Goal: Information Seeking & Learning: Learn about a topic

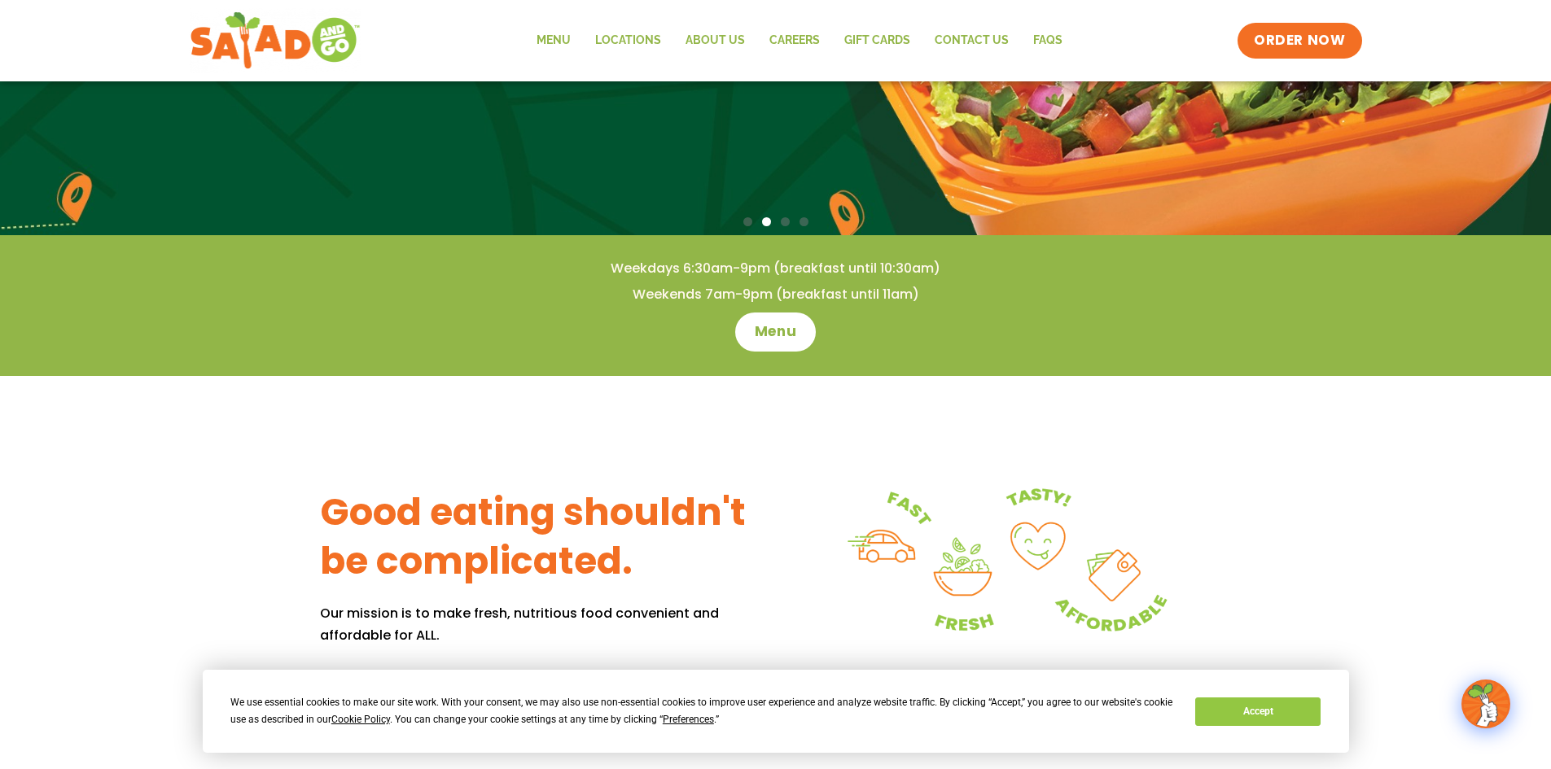
scroll to position [488, 0]
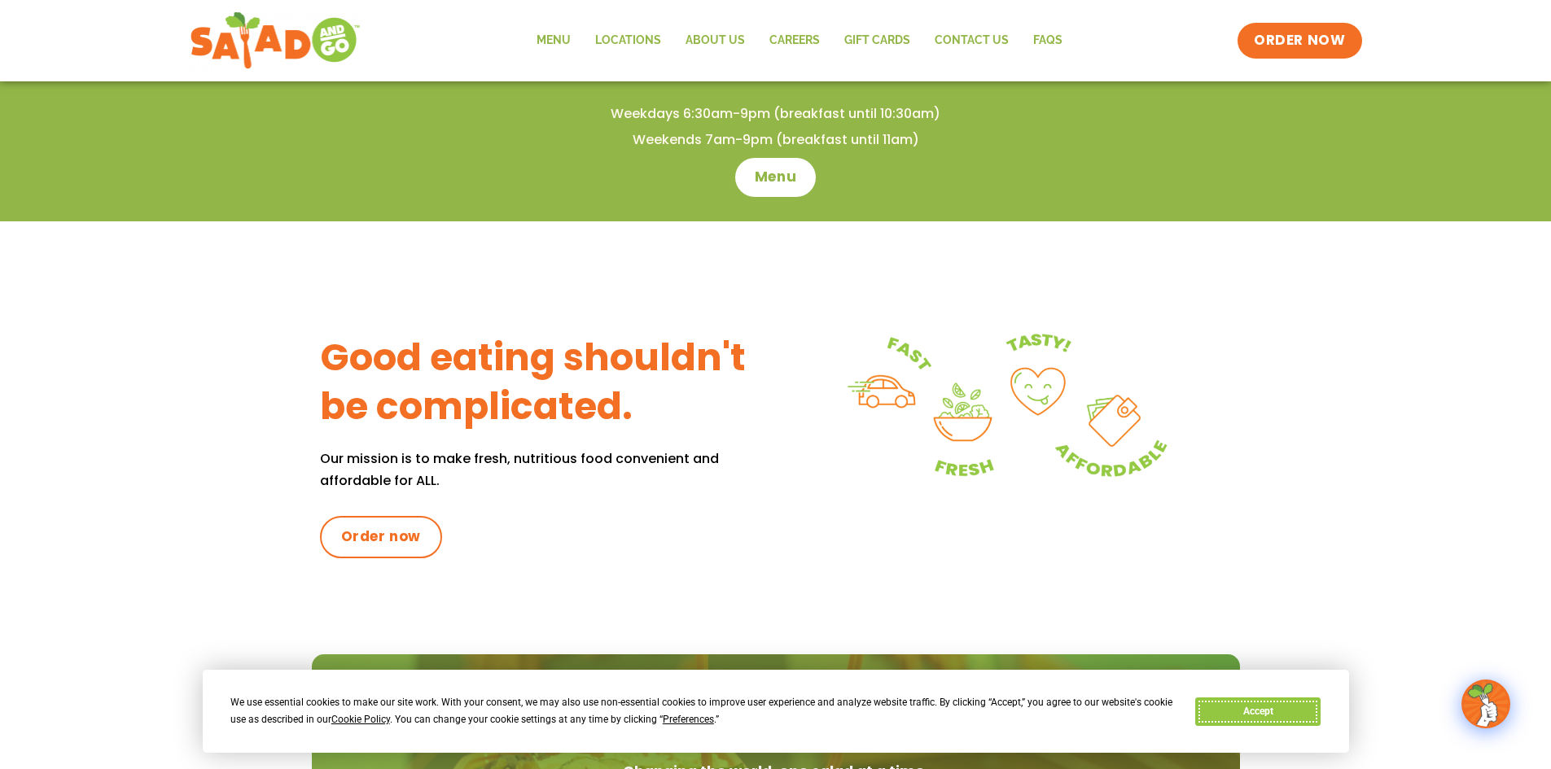
click at [1258, 716] on button "Accept" at bounding box center [1257, 712] width 125 height 28
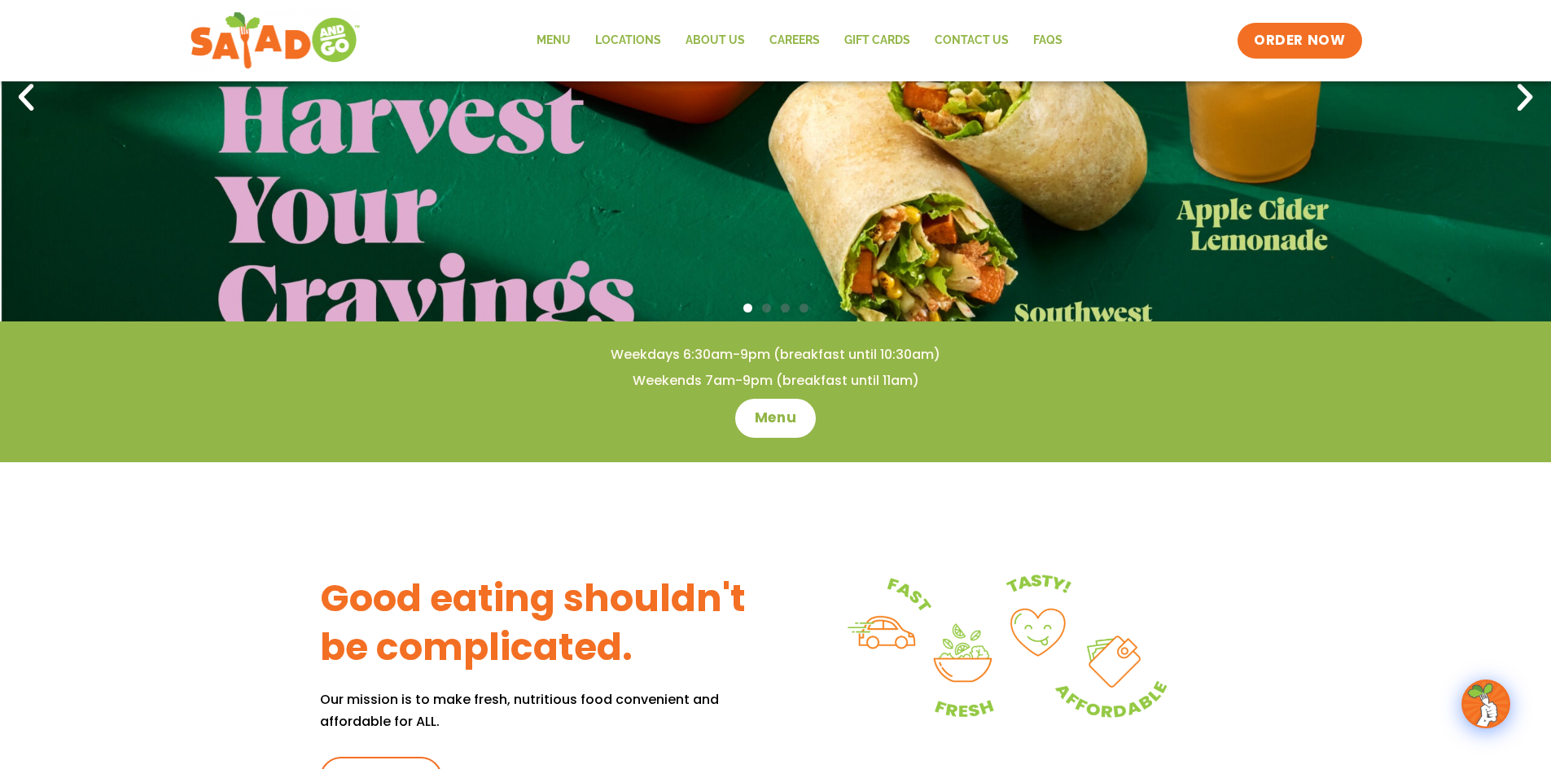
scroll to position [0, 0]
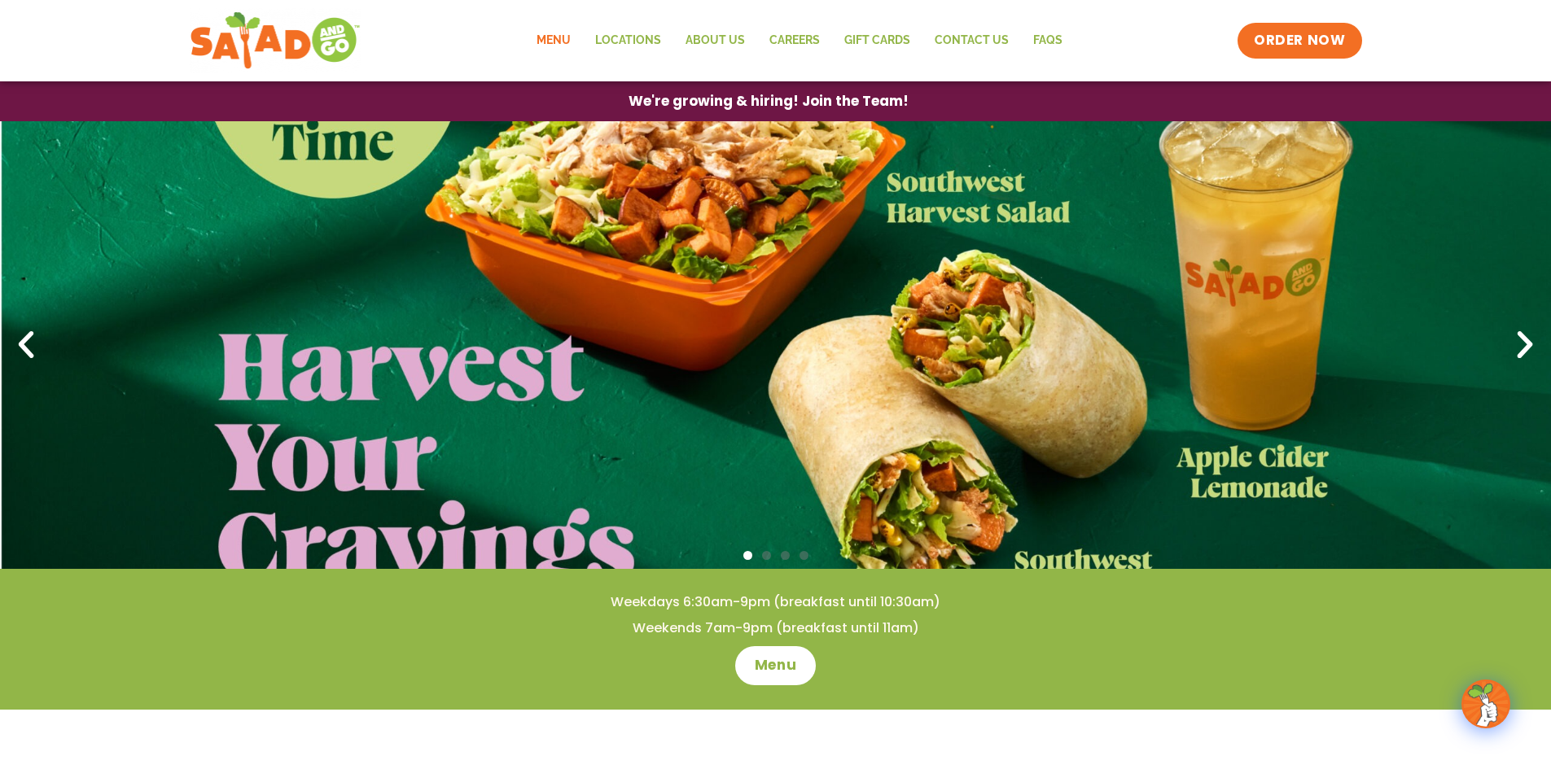
click at [562, 37] on link "Menu" at bounding box center [553, 40] width 59 height 37
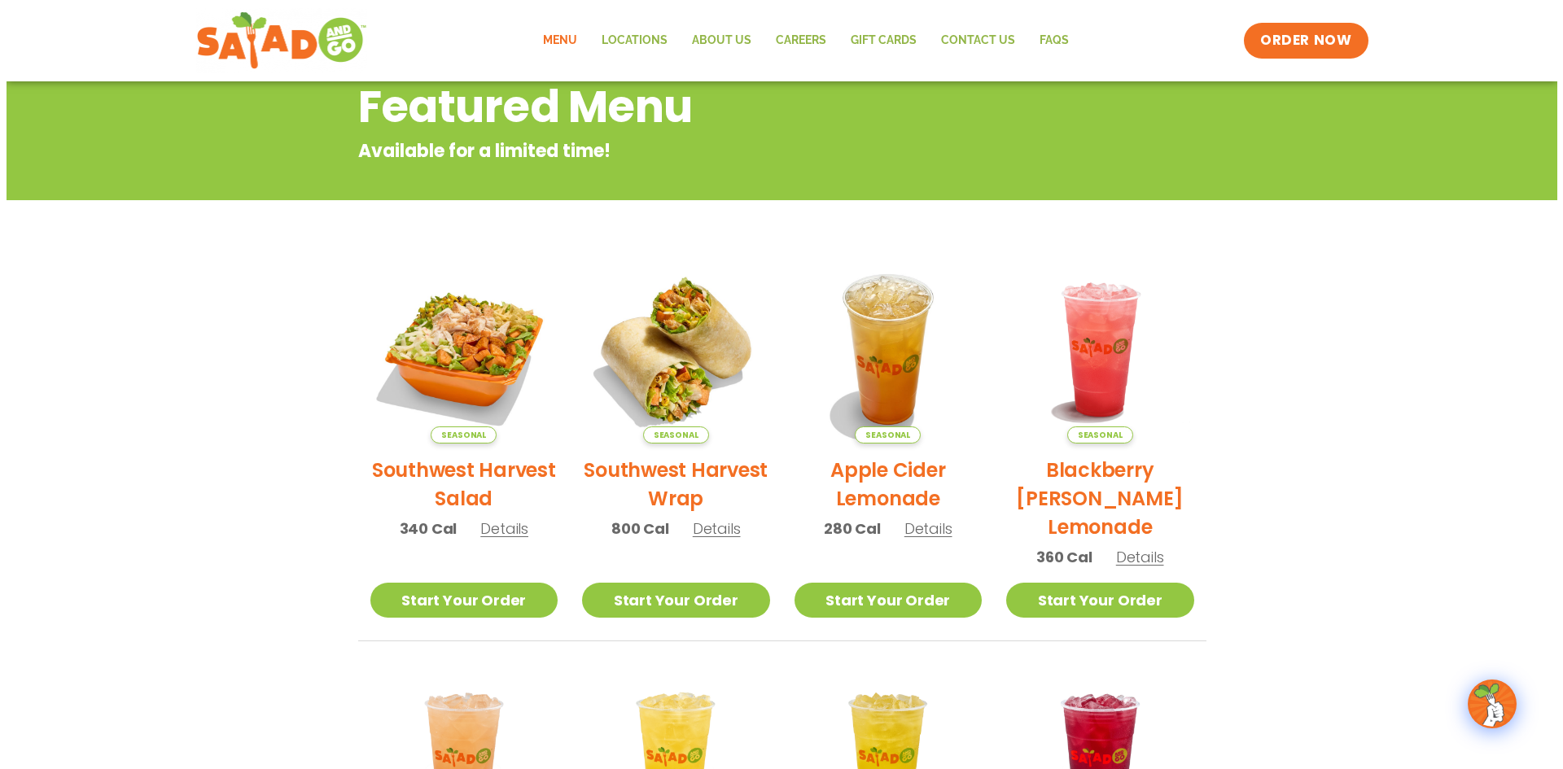
scroll to position [244, 0]
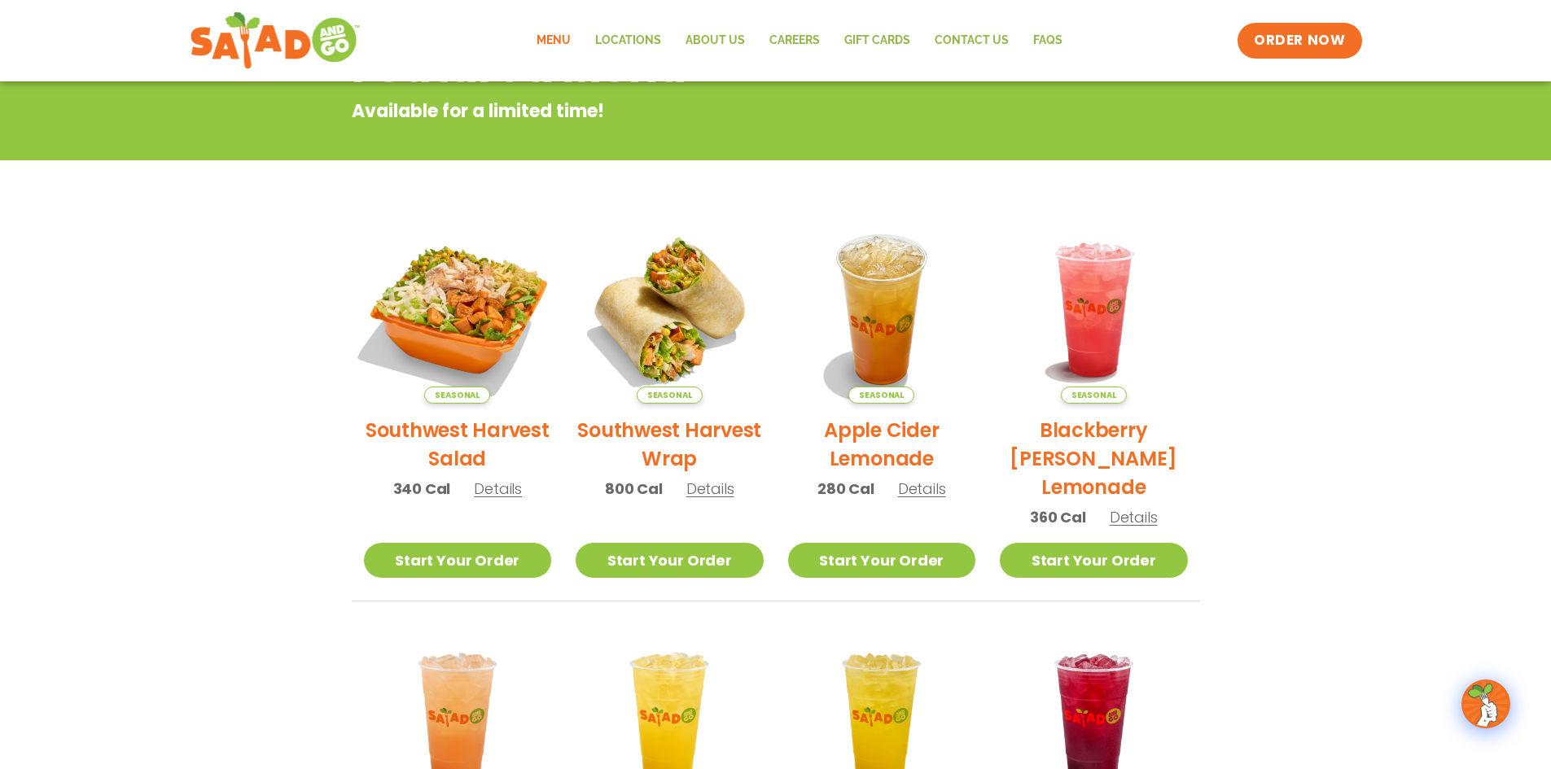
click at [454, 297] on img at bounding box center [457, 309] width 221 height 221
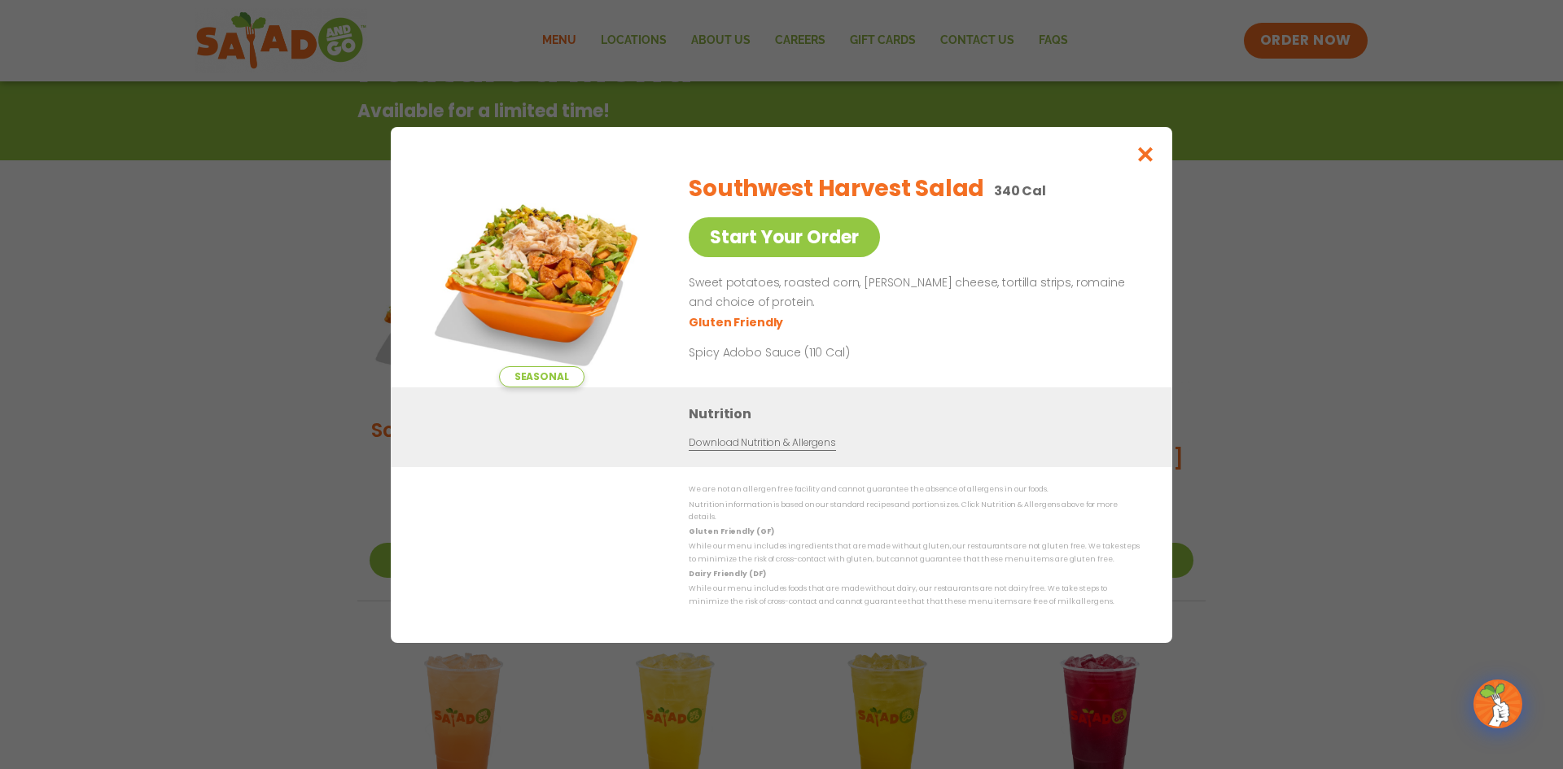
click at [511, 297] on img at bounding box center [541, 274] width 228 height 228
click at [1146, 156] on icon "Close modal" at bounding box center [1146, 154] width 20 height 17
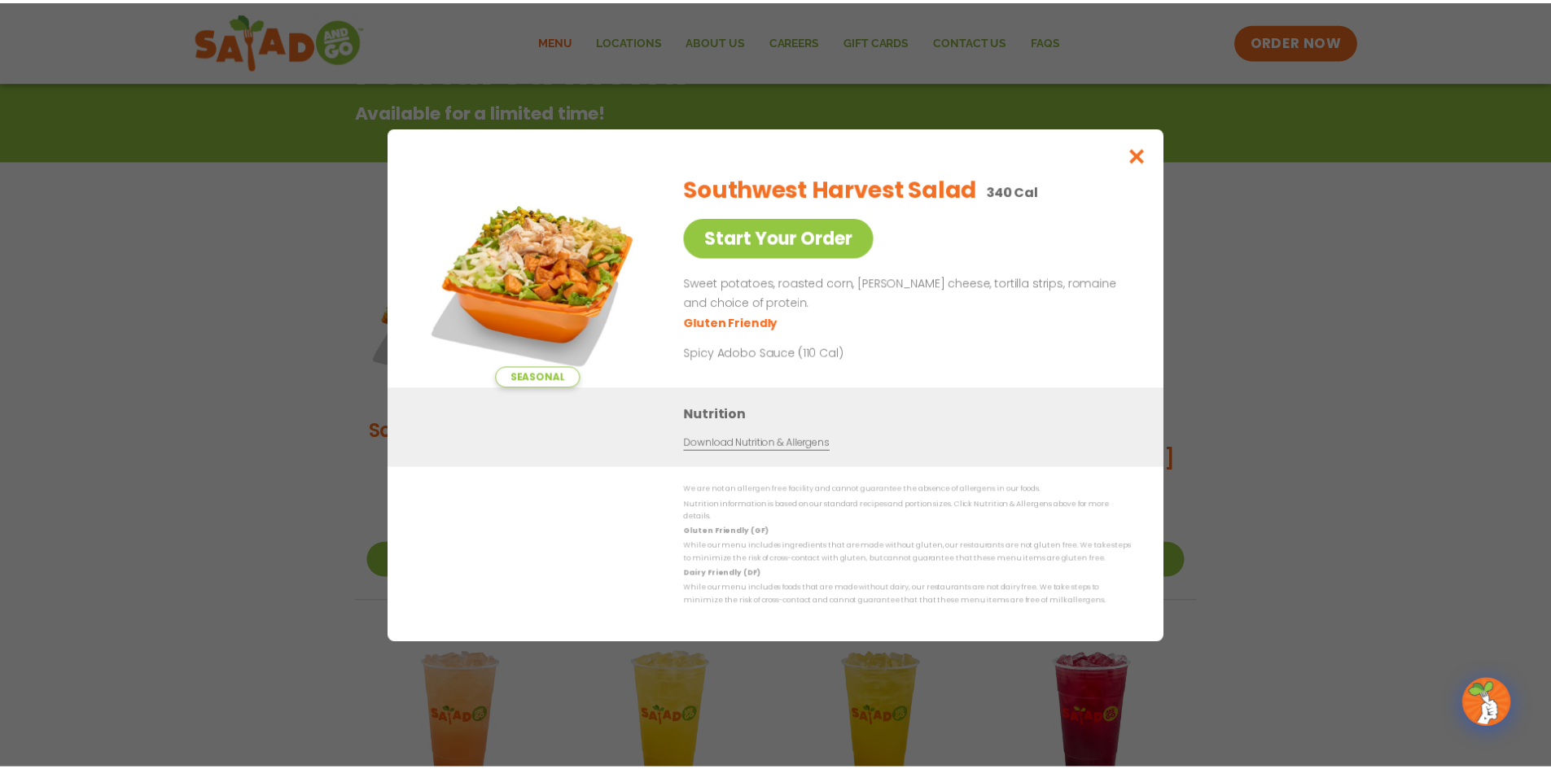
scroll to position [261, 0]
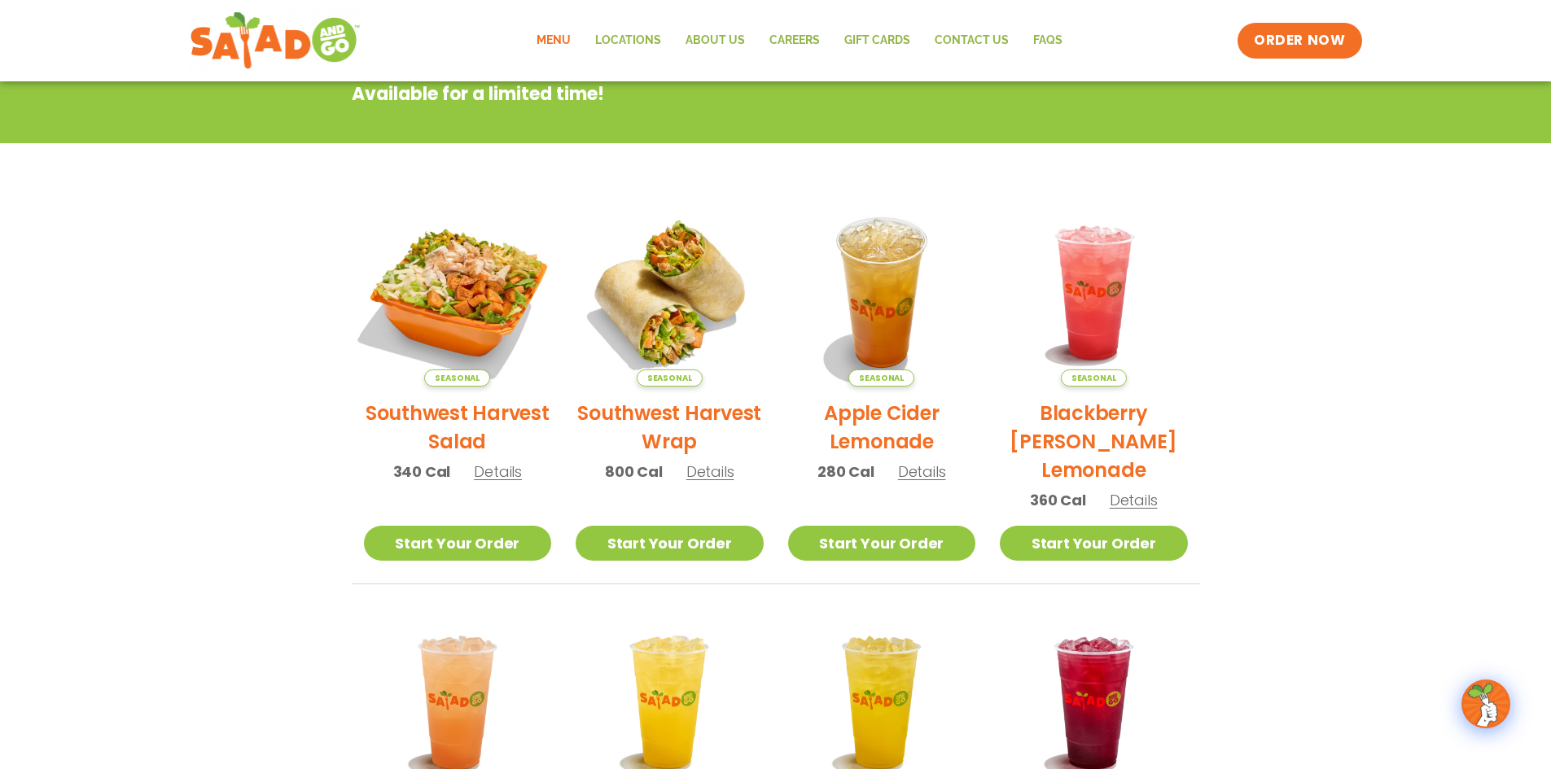
click at [457, 287] on img at bounding box center [457, 292] width 221 height 221
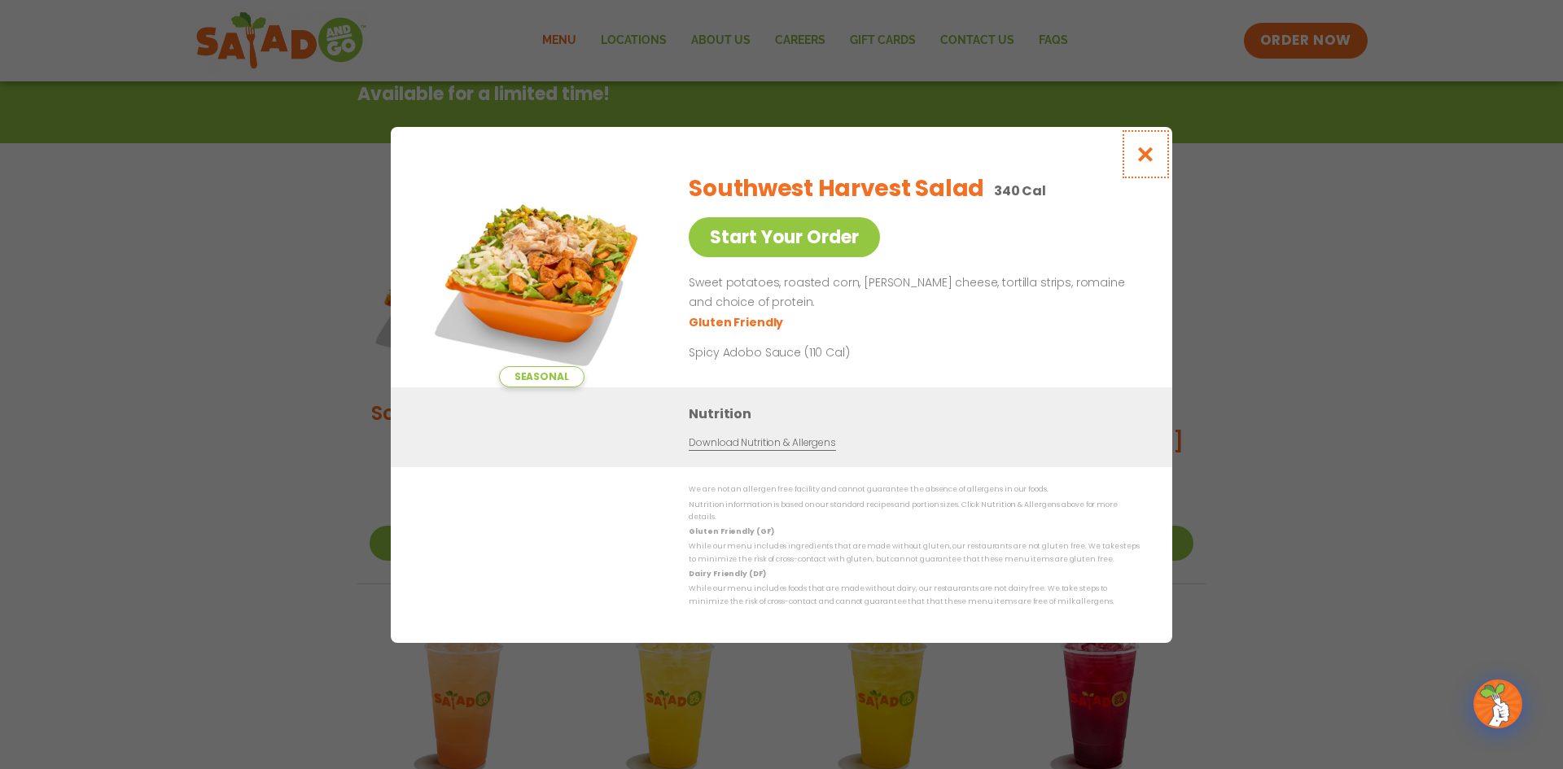
click at [1148, 160] on icon "Close modal" at bounding box center [1146, 154] width 20 height 17
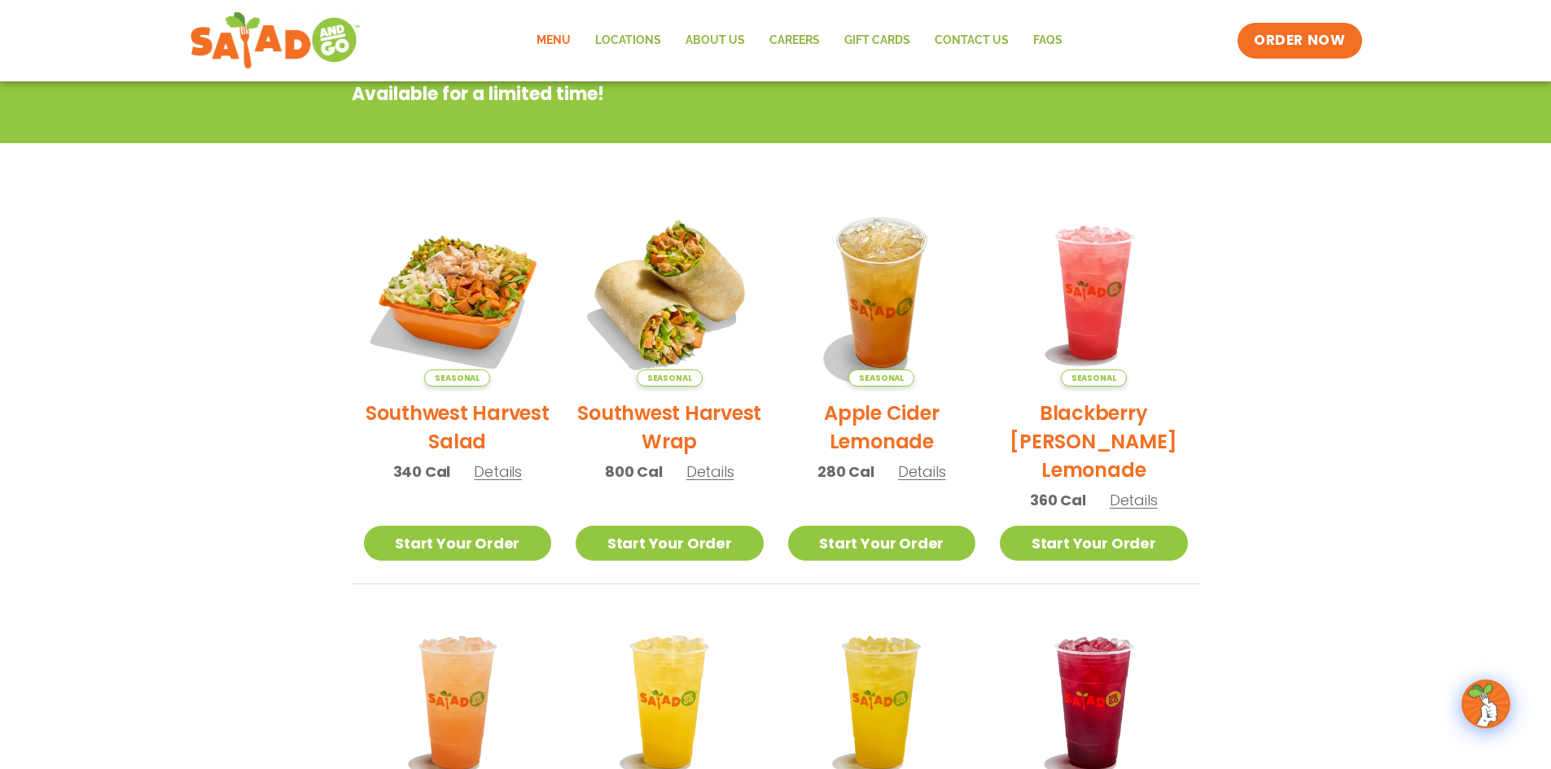
click at [465, 413] on h2 "Southwest Harvest Salad" at bounding box center [458, 427] width 188 height 57
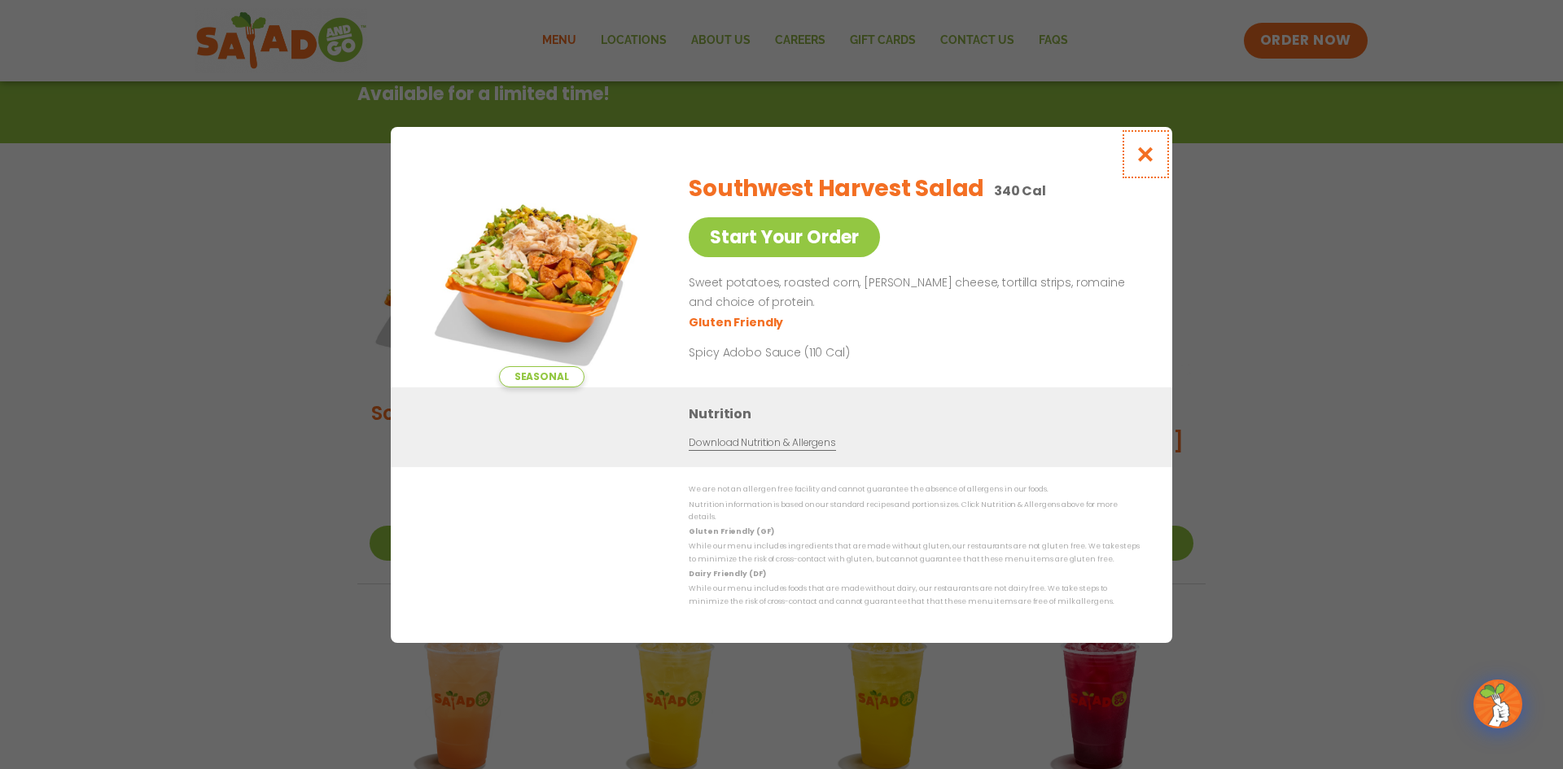
click at [1146, 155] on icon "Close modal" at bounding box center [1146, 154] width 20 height 17
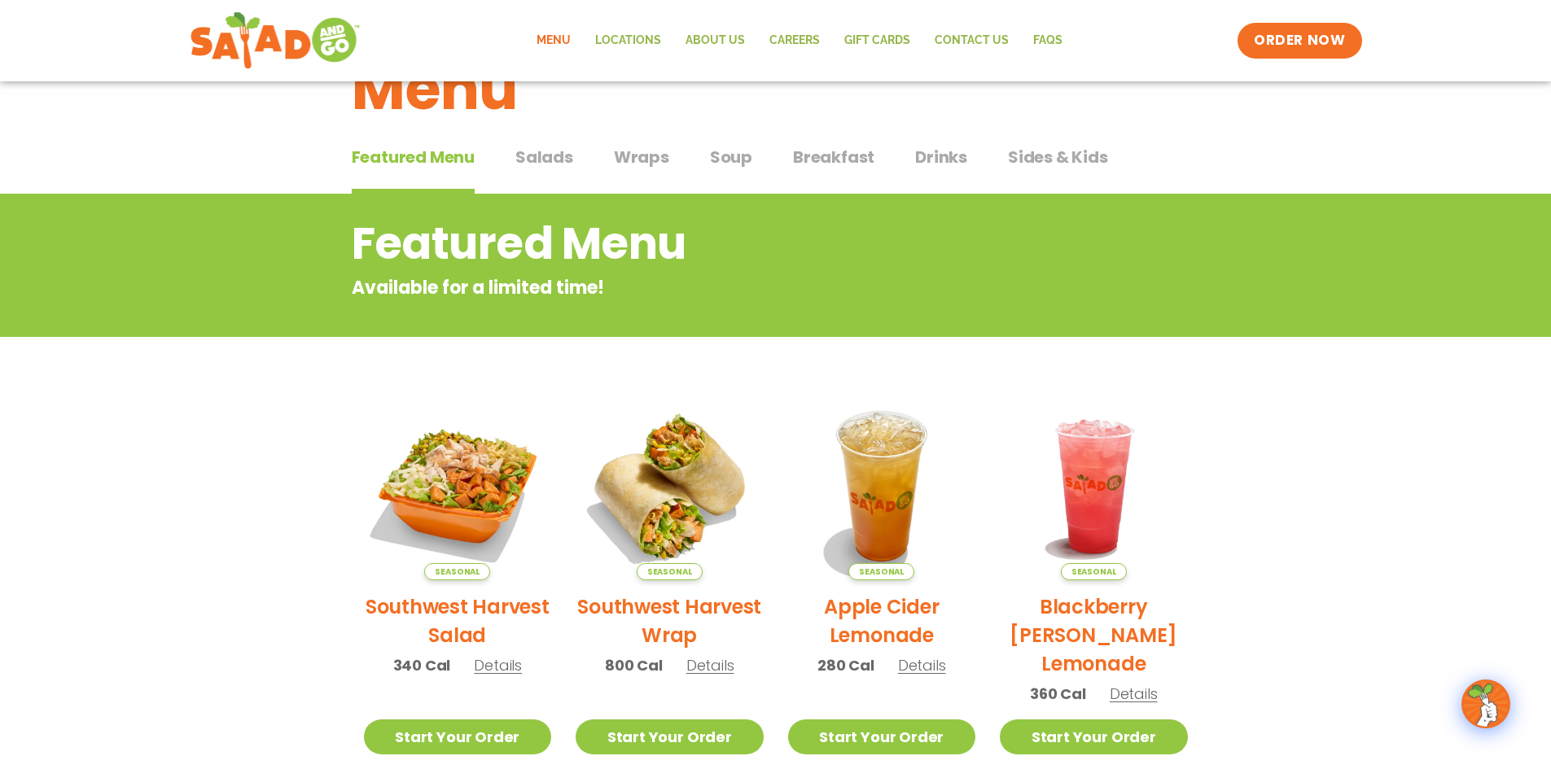
scroll to position [31, 0]
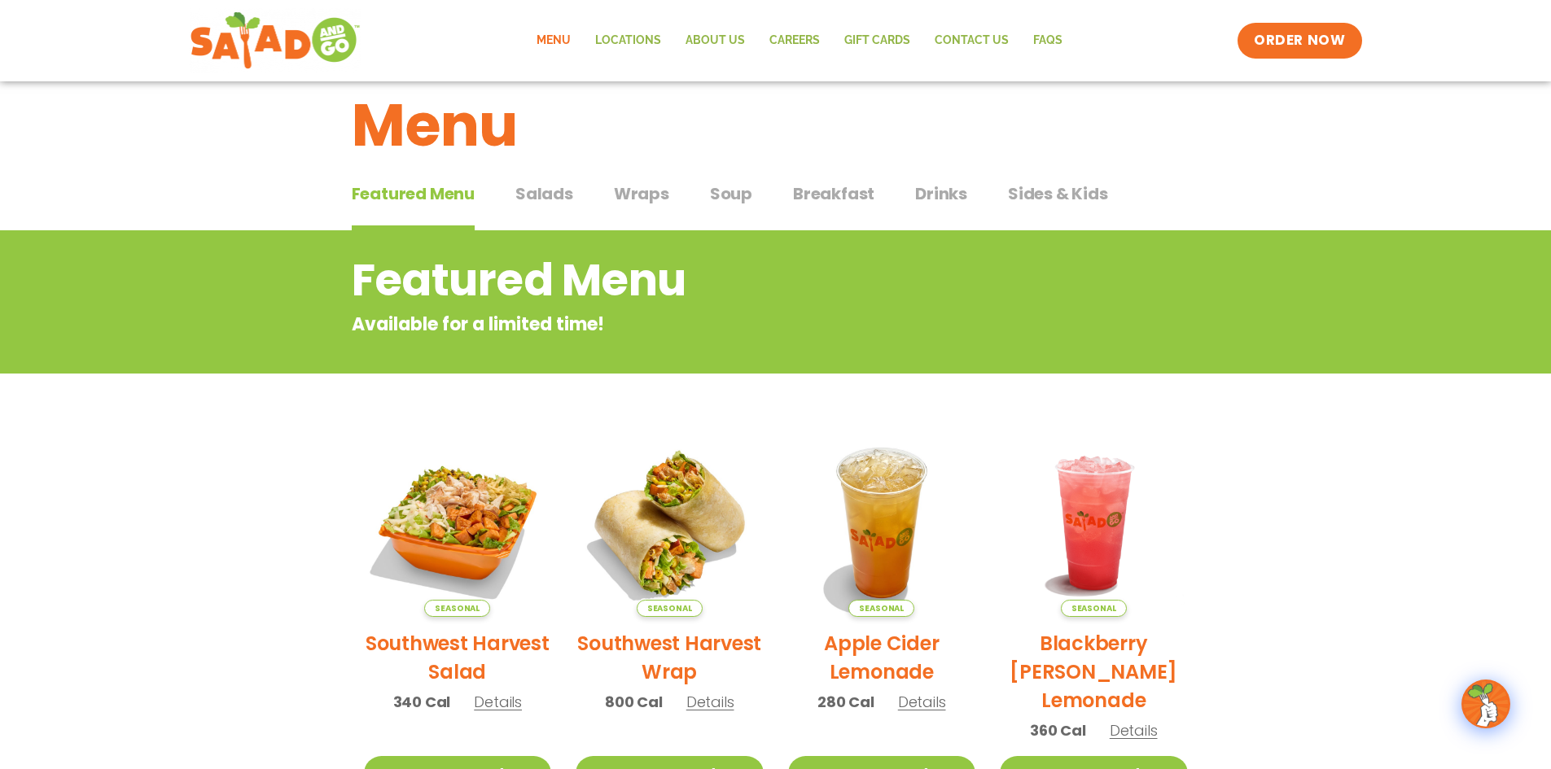
click at [546, 196] on span "Salads" at bounding box center [544, 194] width 58 height 24
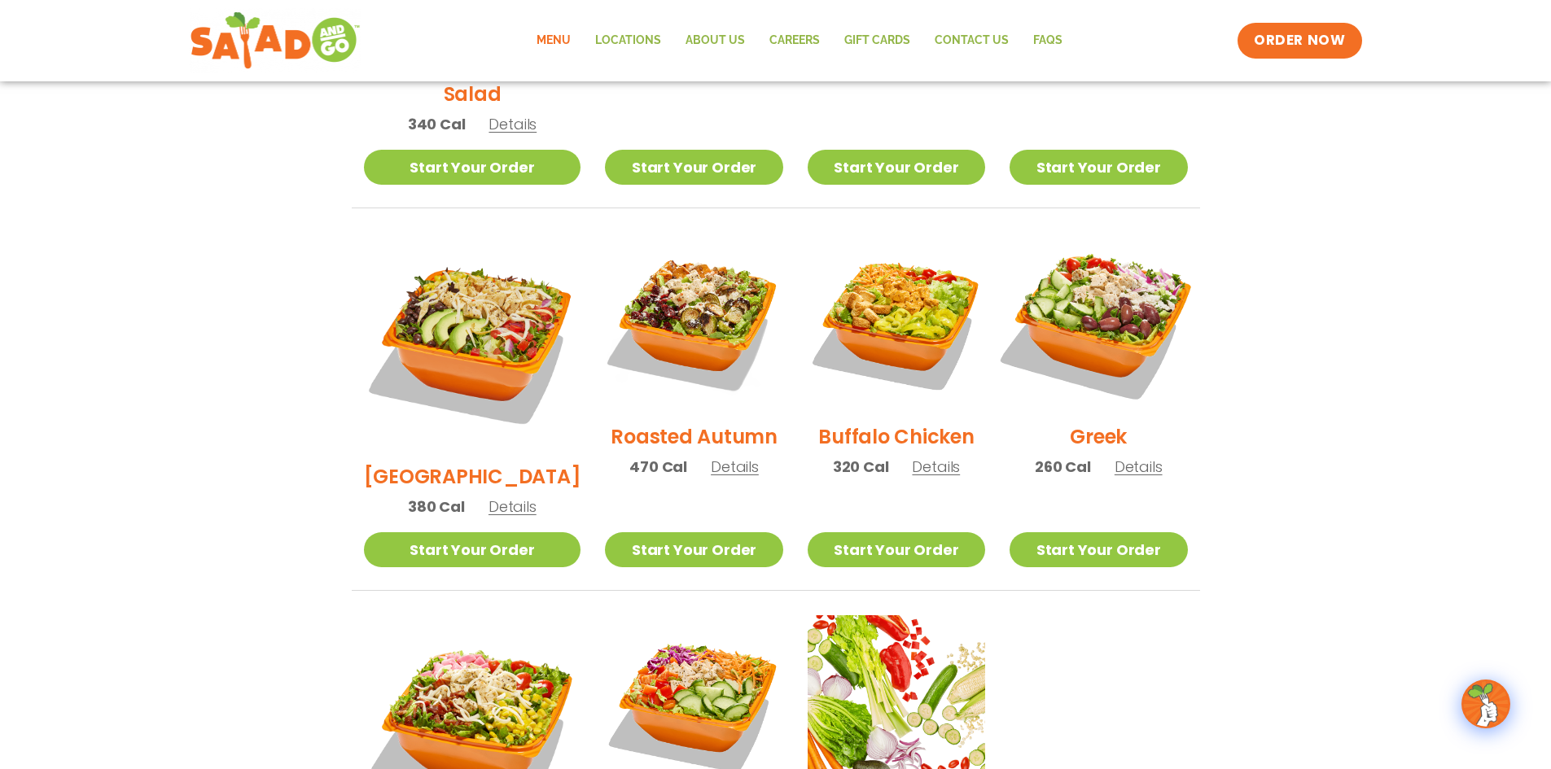
scroll to position [682, 0]
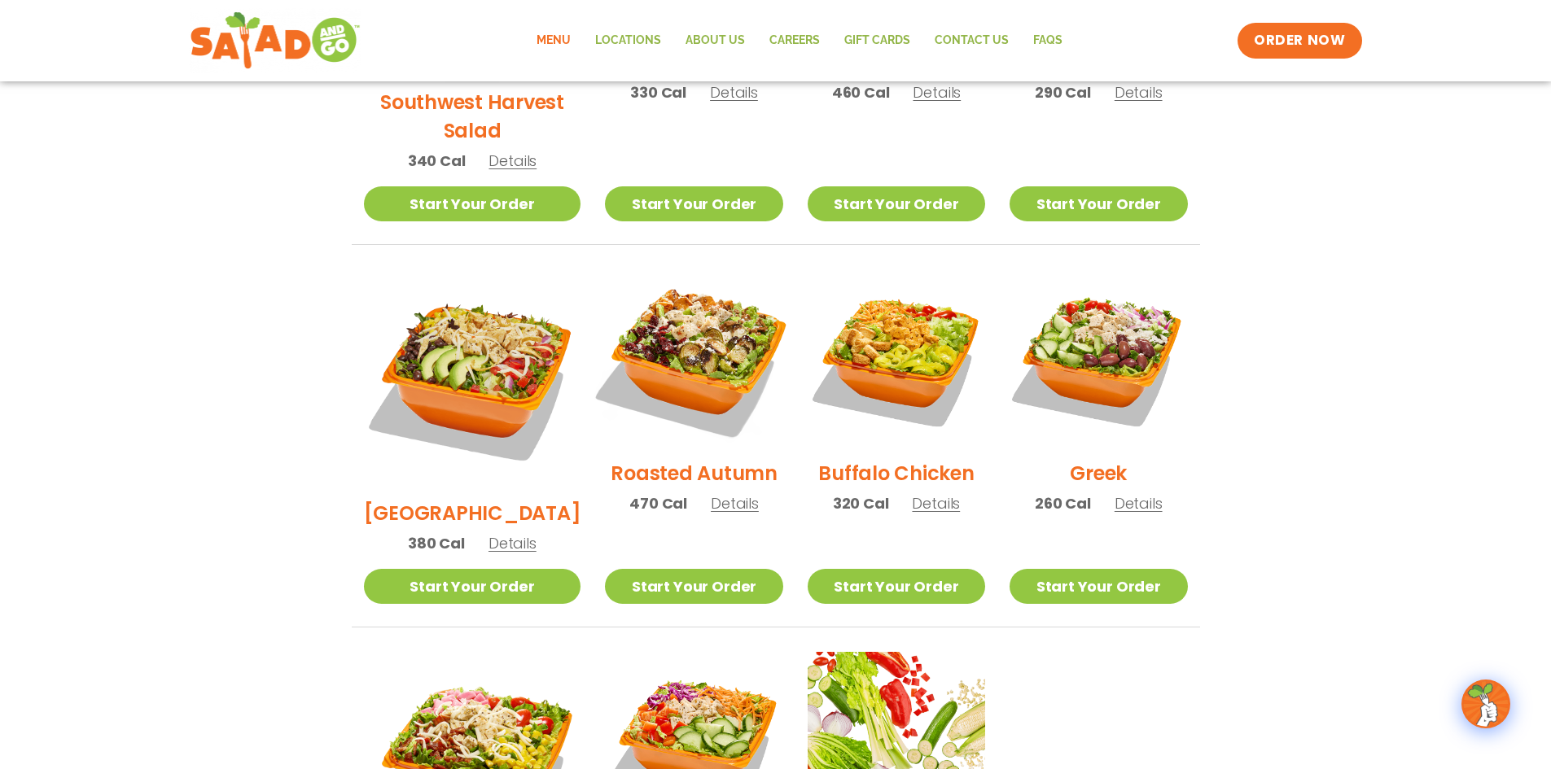
click at [688, 333] on img at bounding box center [693, 358] width 208 height 208
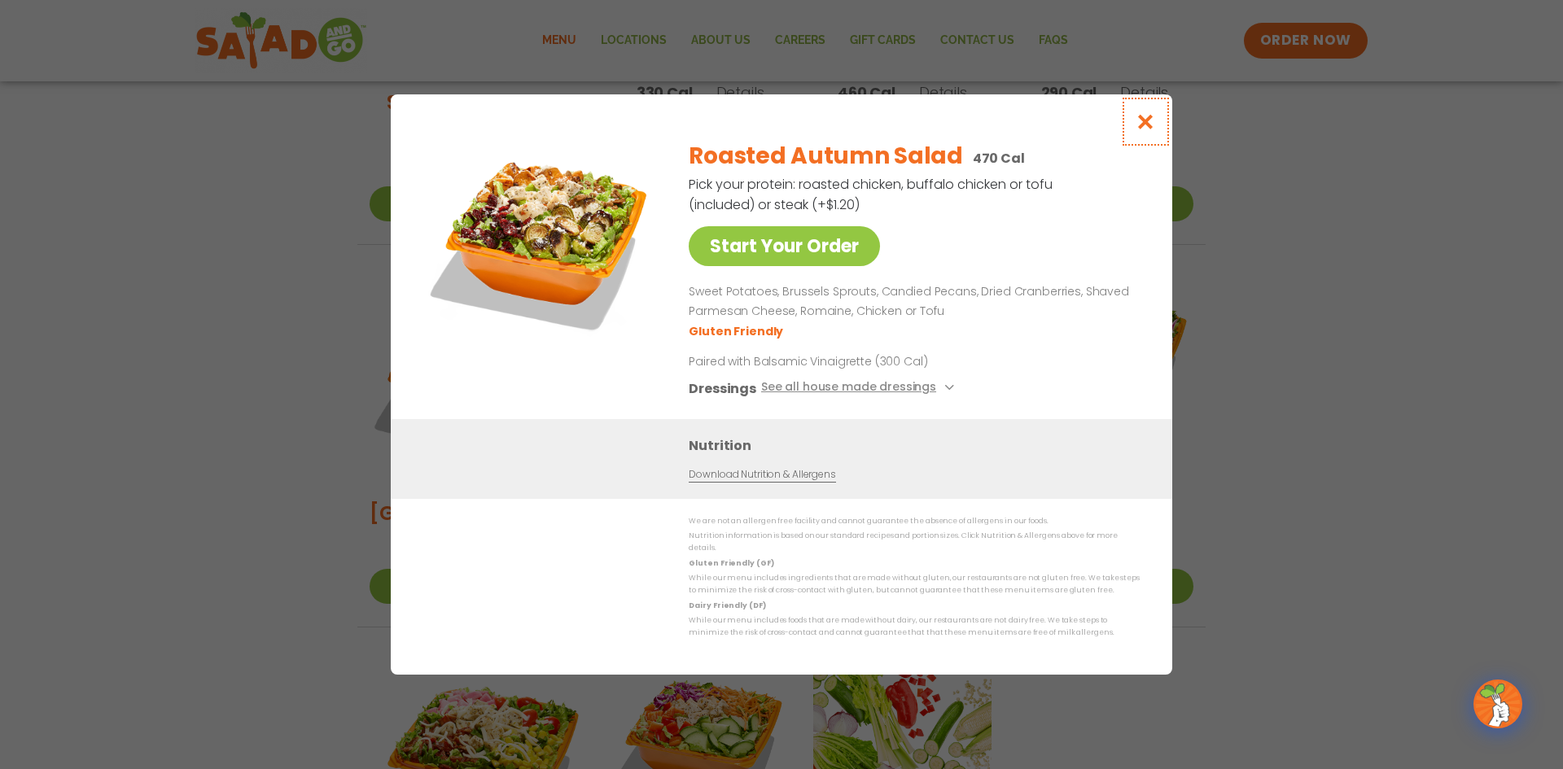
click at [1149, 125] on icon "Close modal" at bounding box center [1146, 121] width 20 height 17
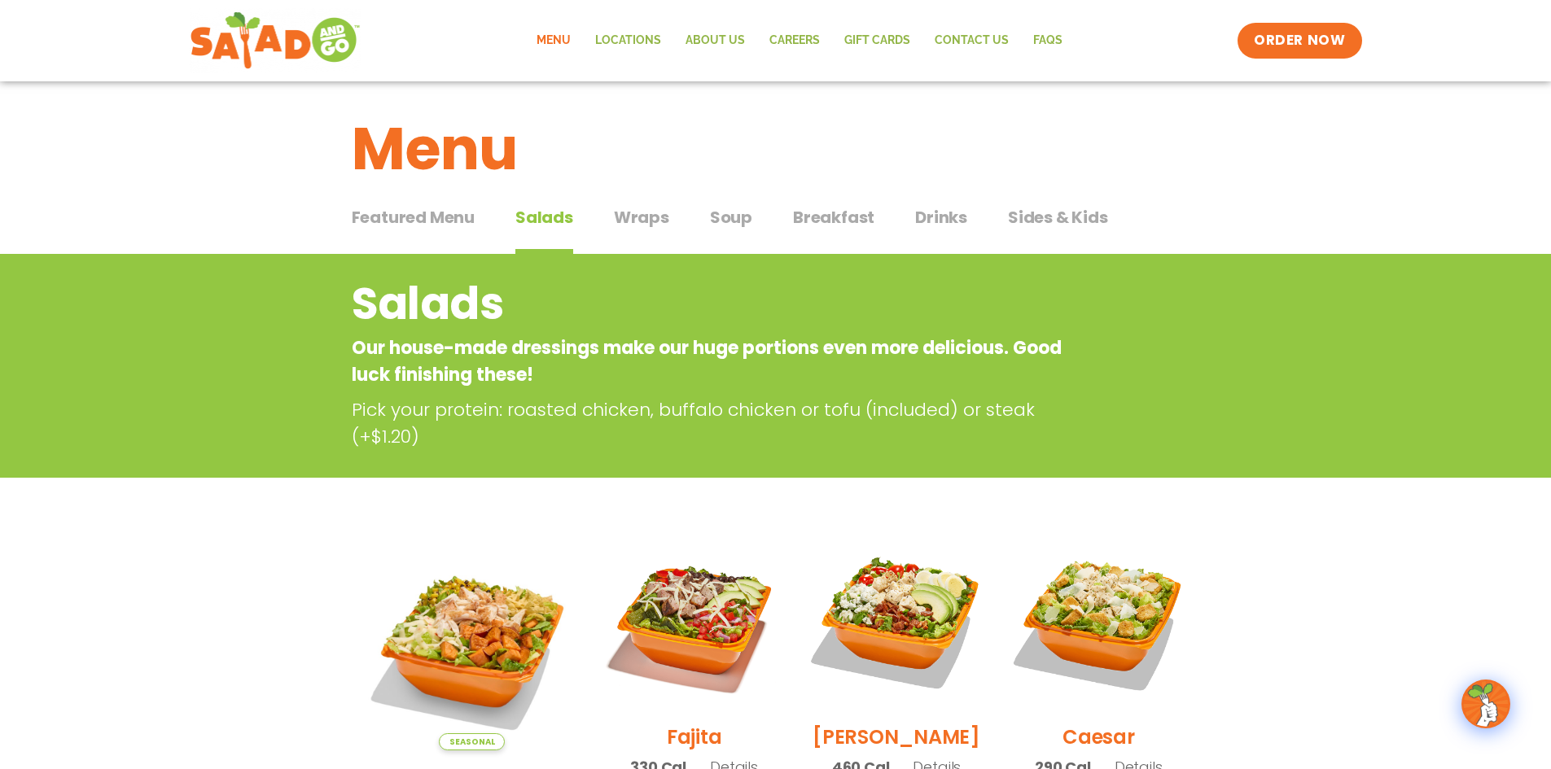
scroll to position [0, 0]
